Goal: Complete application form

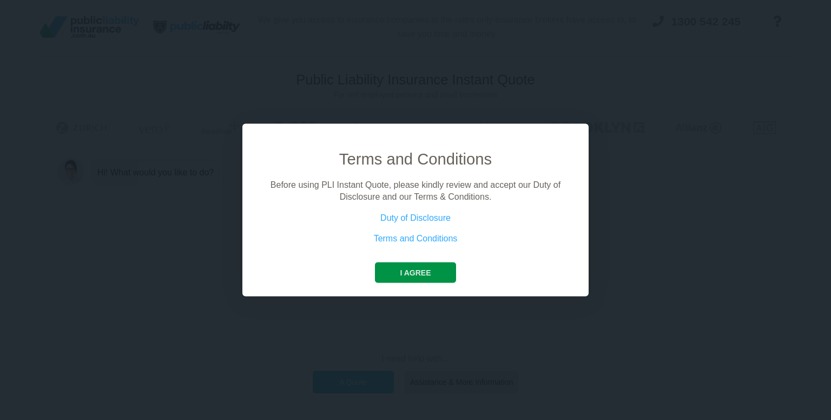
click at [393, 275] on button "I agree" at bounding box center [415, 272] width 81 height 21
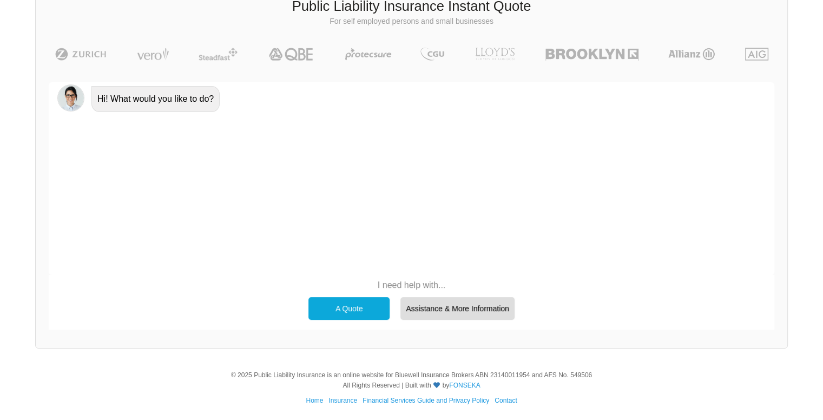
scroll to position [74, 0]
click at [340, 315] on div "A Quote" at bounding box center [348, 308] width 81 height 23
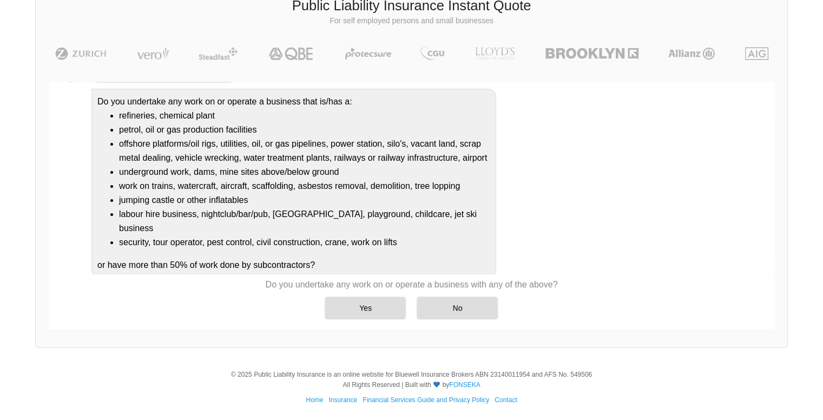
scroll to position [103, 0]
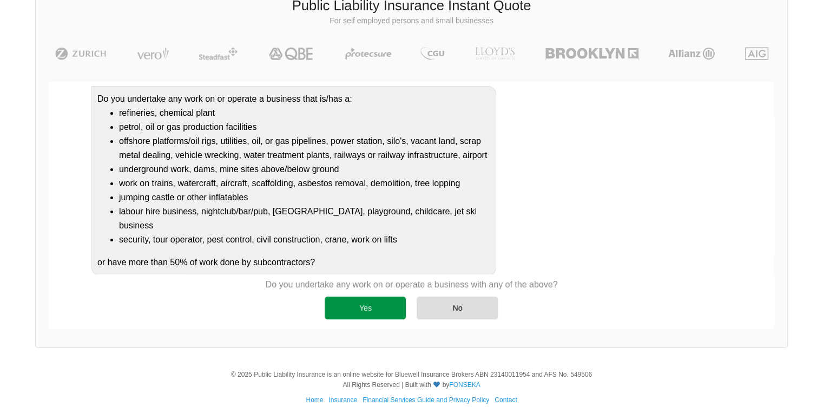
click at [357, 315] on div "Yes" at bounding box center [365, 308] width 81 height 23
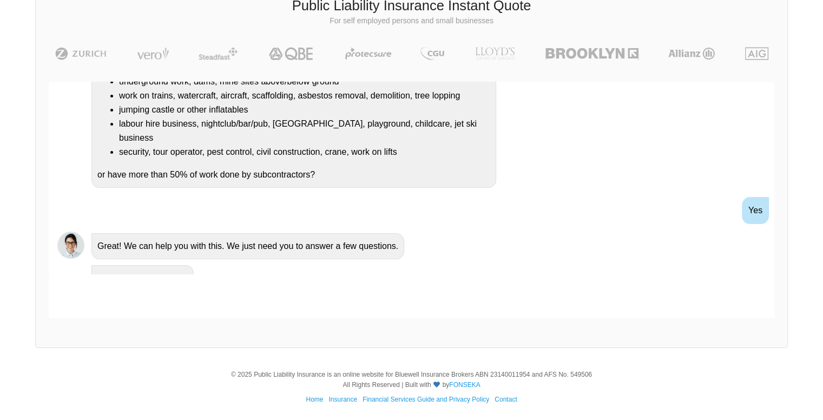
scroll to position [194, 0]
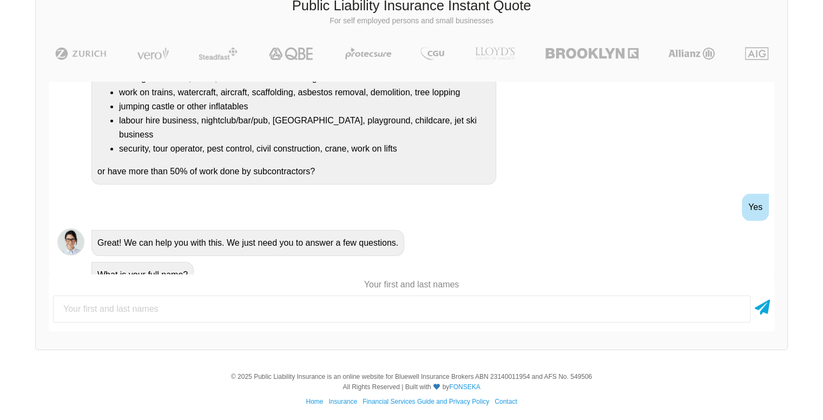
click at [175, 308] on input "text" at bounding box center [401, 308] width 697 height 27
type input "[PERSON_NAME] [PERSON_NAME]"
click at [766, 304] on icon at bounding box center [762, 304] width 15 height 19
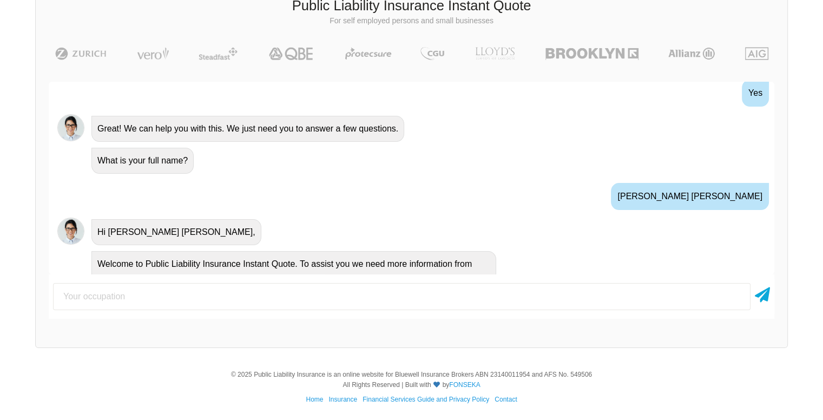
scroll to position [342, 0]
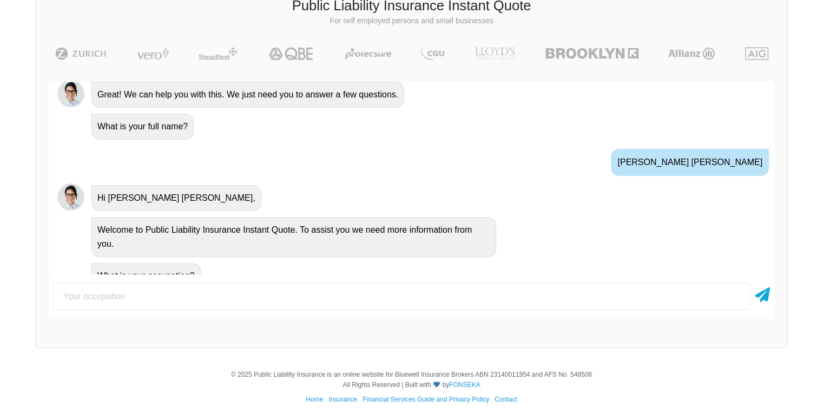
click at [162, 297] on input "text" at bounding box center [401, 296] width 697 height 27
type input "Medical practitioner and a space technology entrepreneur"
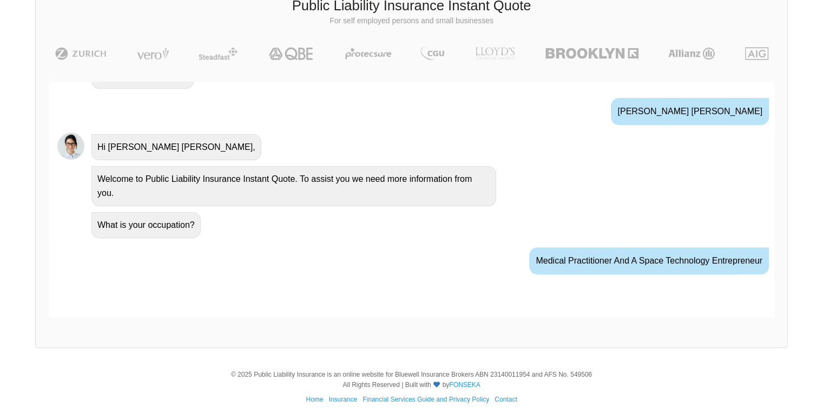
scroll to position [413, 0]
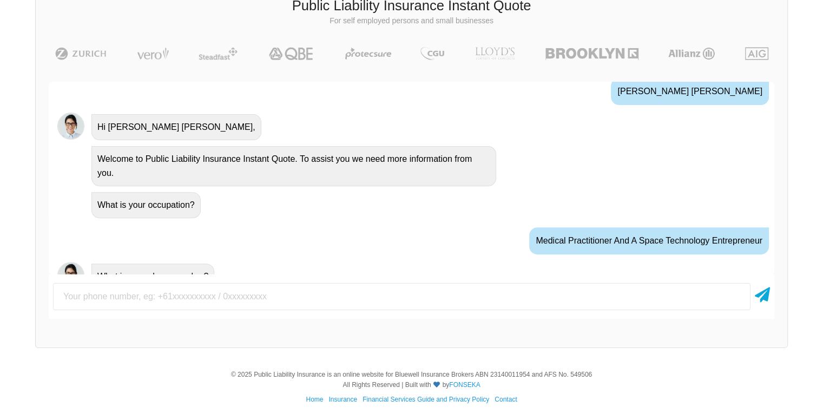
click at [130, 294] on input "text" at bounding box center [401, 296] width 697 height 27
click at [117, 293] on input "text" at bounding box center [401, 296] width 697 height 27
click at [135, 303] on input "text" at bounding box center [401, 296] width 697 height 27
type input "0478144483"
click at [764, 301] on icon at bounding box center [762, 292] width 15 height 19
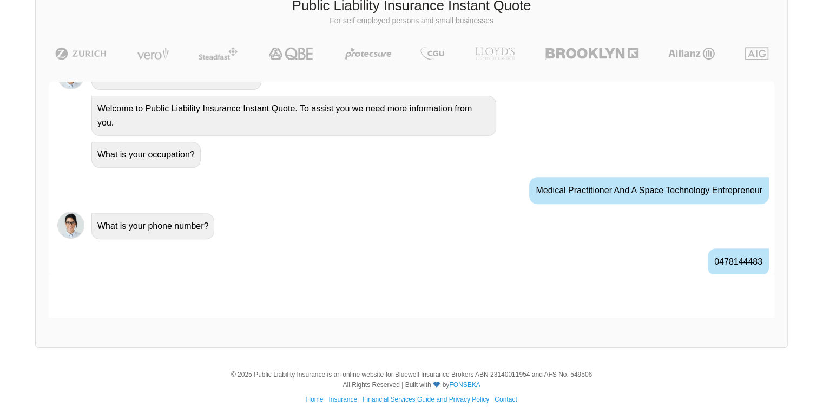
scroll to position [484, 0]
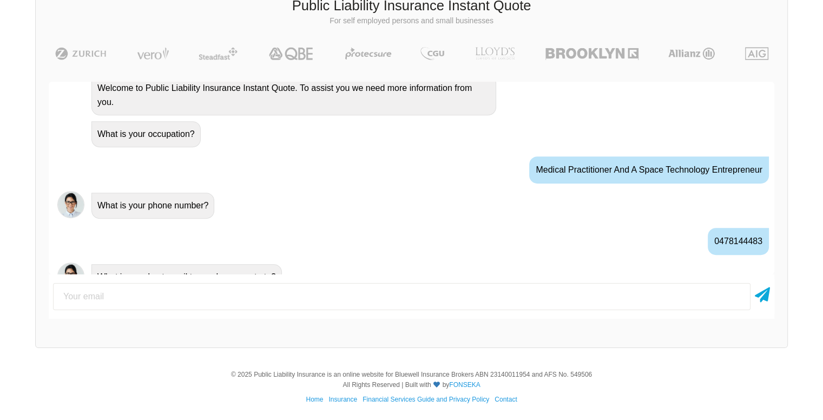
click at [78, 297] on input "email" at bounding box center [401, 296] width 697 height 27
type input "[EMAIL_ADDRESS][DOMAIN_NAME]"
click at [768, 301] on icon at bounding box center [762, 292] width 15 height 19
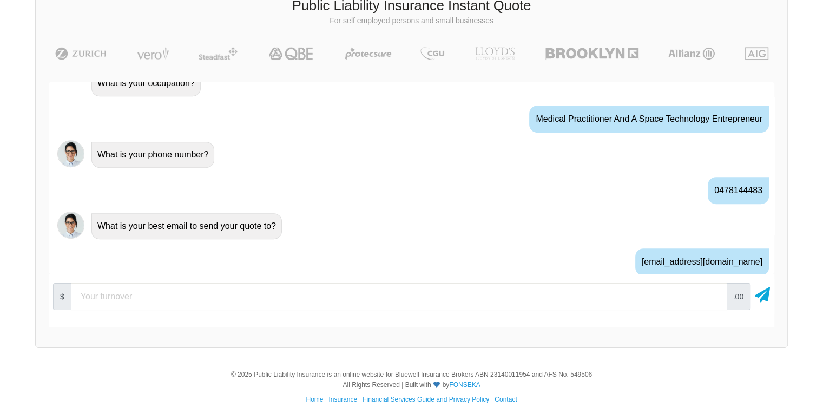
scroll to position [554, 0]
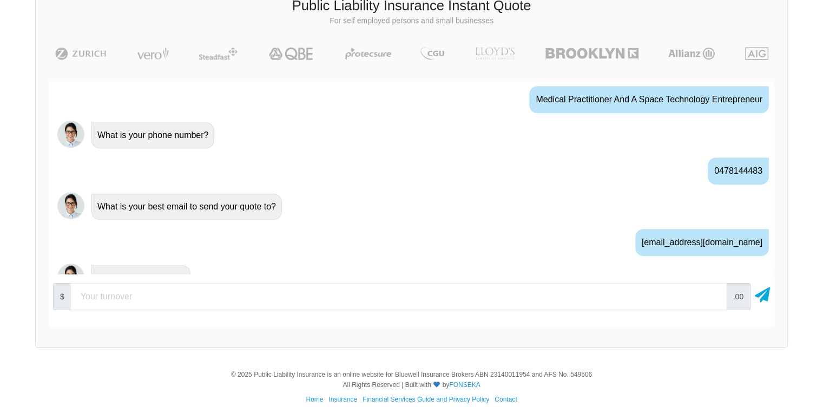
click at [236, 294] on input "number" at bounding box center [399, 296] width 656 height 27
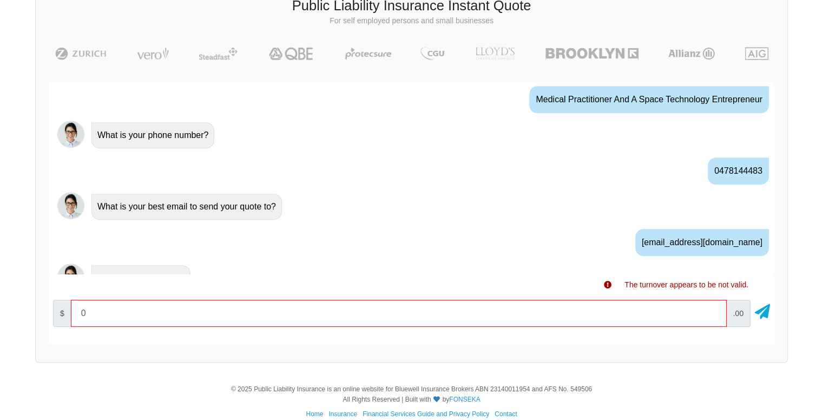
click at [92, 313] on input "0" at bounding box center [399, 313] width 656 height 27
drag, startPoint x: 98, startPoint y: 310, endPoint x: 105, endPoint y: 310, distance: 6.5
click at [105, 310] on input "1.00" at bounding box center [399, 313] width 656 height 27
click at [761, 316] on icon at bounding box center [762, 309] width 15 height 19
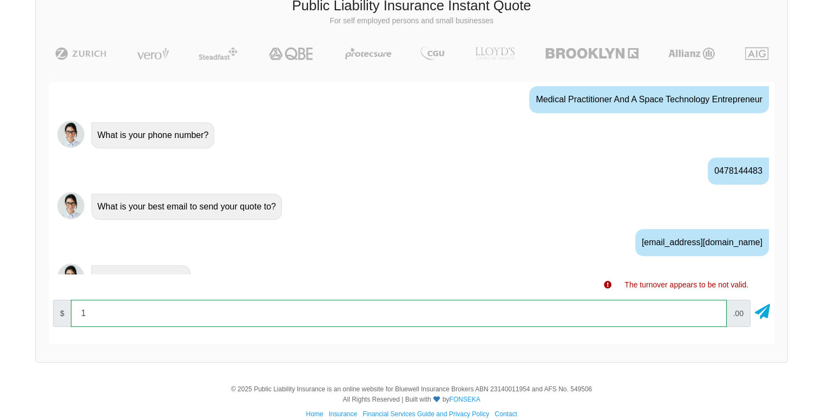
click at [122, 319] on input "1" at bounding box center [399, 313] width 656 height 27
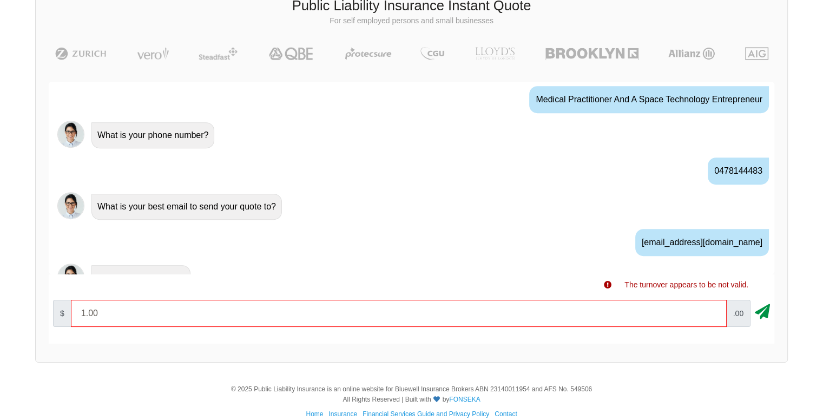
click at [767, 313] on icon at bounding box center [762, 309] width 15 height 19
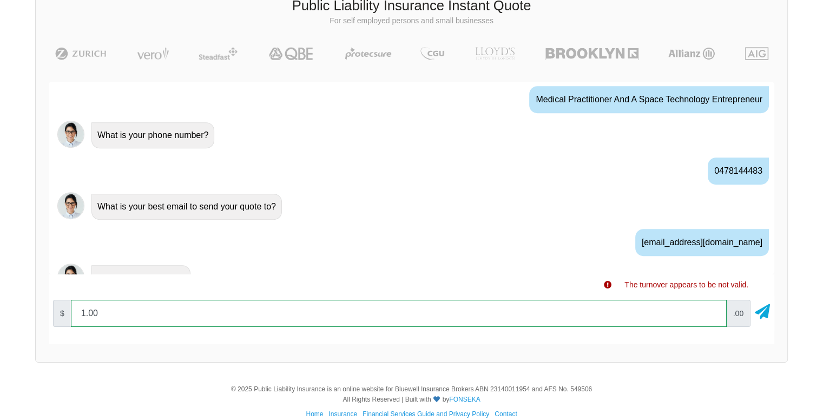
click at [712, 314] on input "1.00" at bounding box center [399, 313] width 656 height 27
click at [712, 309] on input "10000" at bounding box center [399, 313] width 656 height 27
click at [712, 309] on input "20000" at bounding box center [399, 313] width 656 height 27
type input "10000"
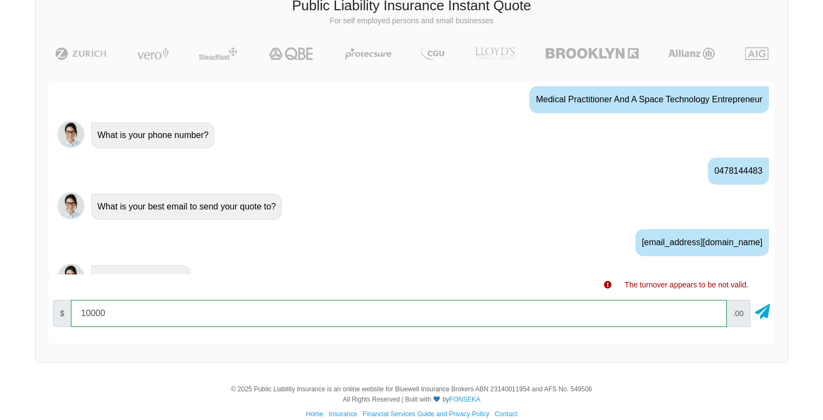
click at [712, 314] on input "10000" at bounding box center [399, 313] width 656 height 27
click at [712, 315] on input "10000" at bounding box center [399, 313] width 656 height 27
click at [222, 320] on input "10000" at bounding box center [399, 313] width 656 height 27
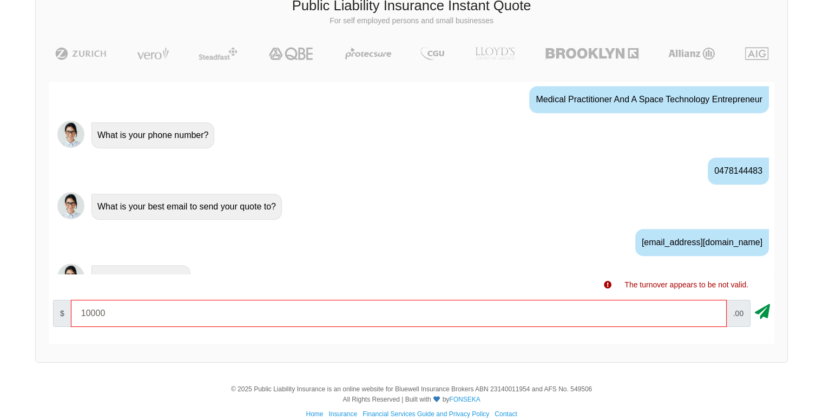
click at [759, 314] on icon at bounding box center [762, 309] width 15 height 19
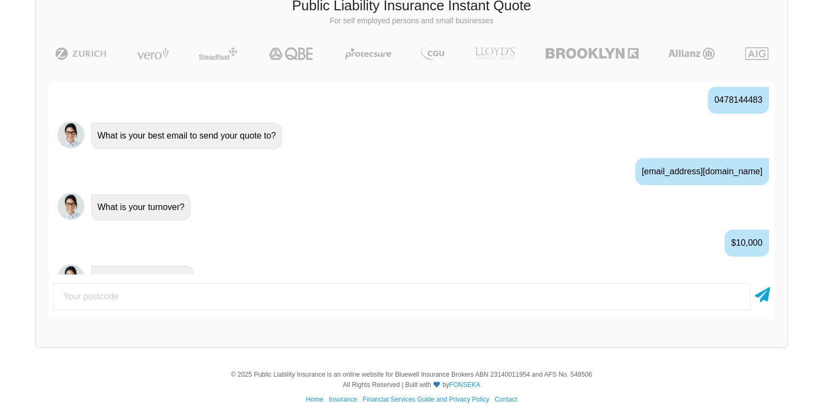
scroll to position [626, 0]
click at [183, 293] on input "number" at bounding box center [401, 296] width 697 height 27
type input "5114"
click at [770, 299] on div "5114" at bounding box center [412, 297] width 726 height 36
click at [764, 301] on icon at bounding box center [762, 292] width 15 height 19
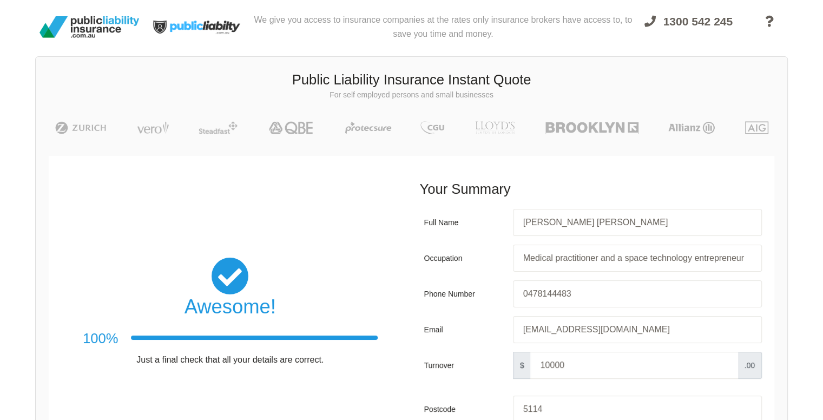
scroll to position [0, 0]
